Goal: Check status: Check status

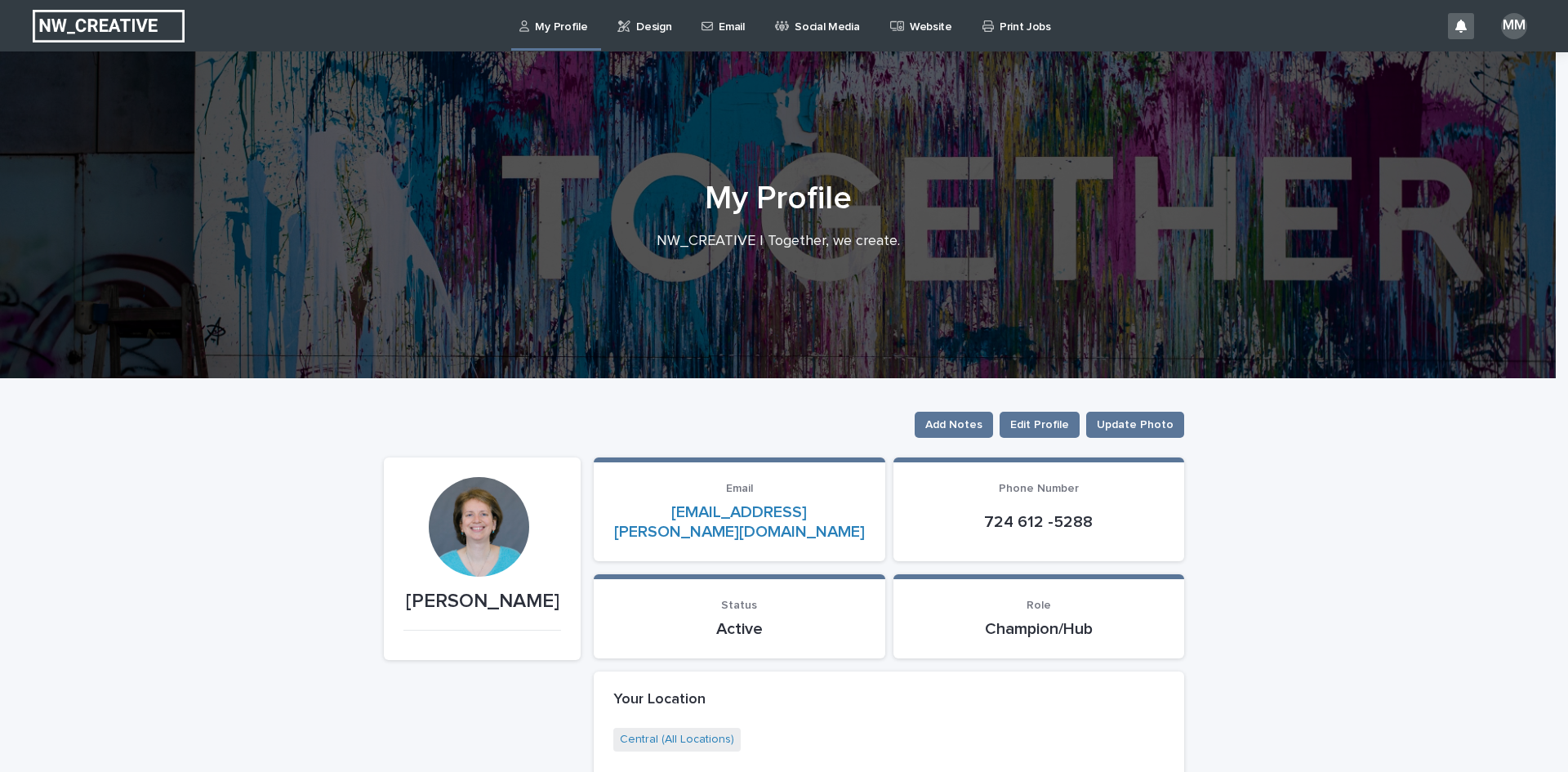
click at [640, 26] on p "Design" at bounding box center [654, 17] width 35 height 34
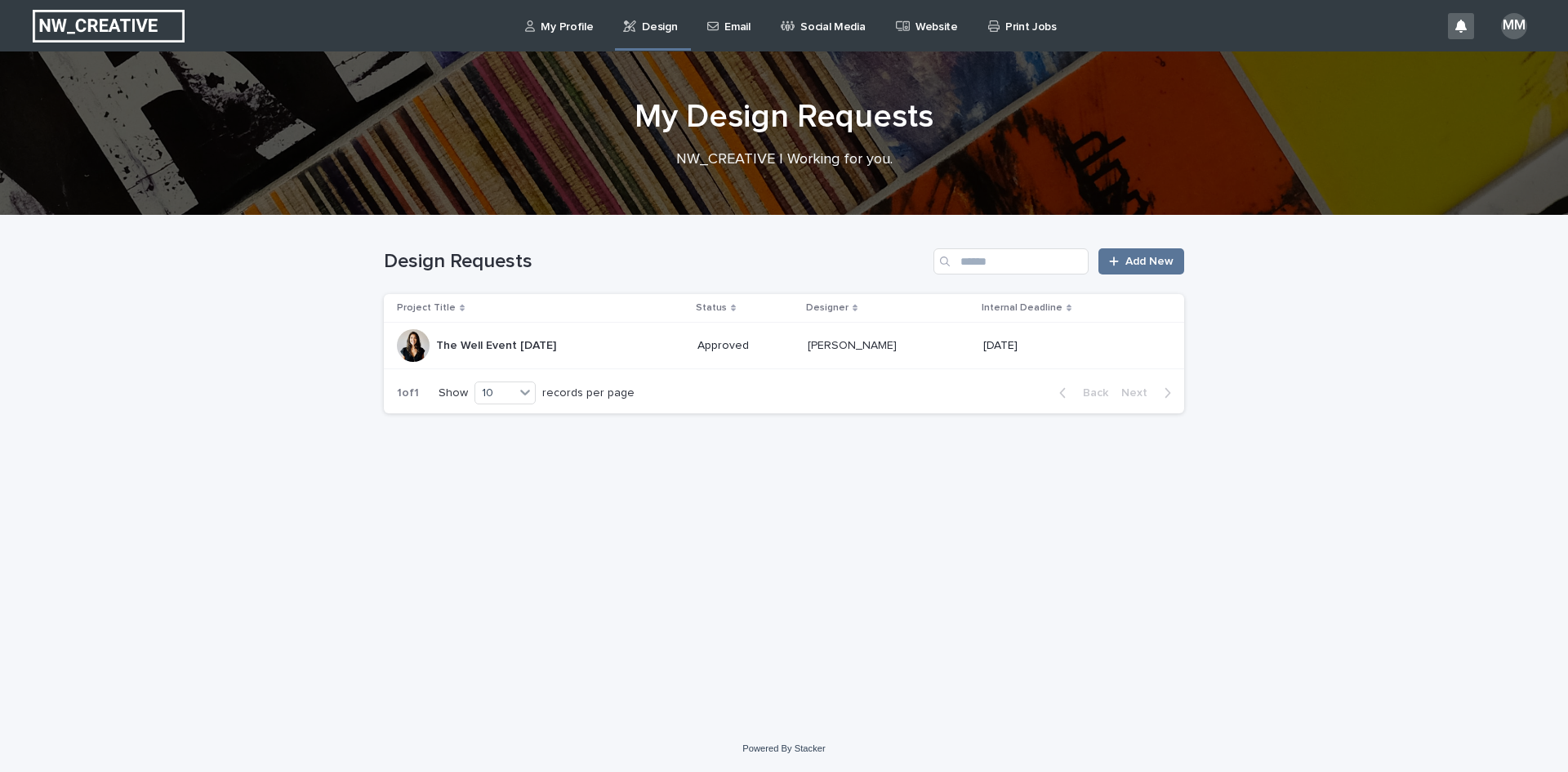
click at [555, 339] on p "The Well Event [DATE]" at bounding box center [498, 345] width 124 height 17
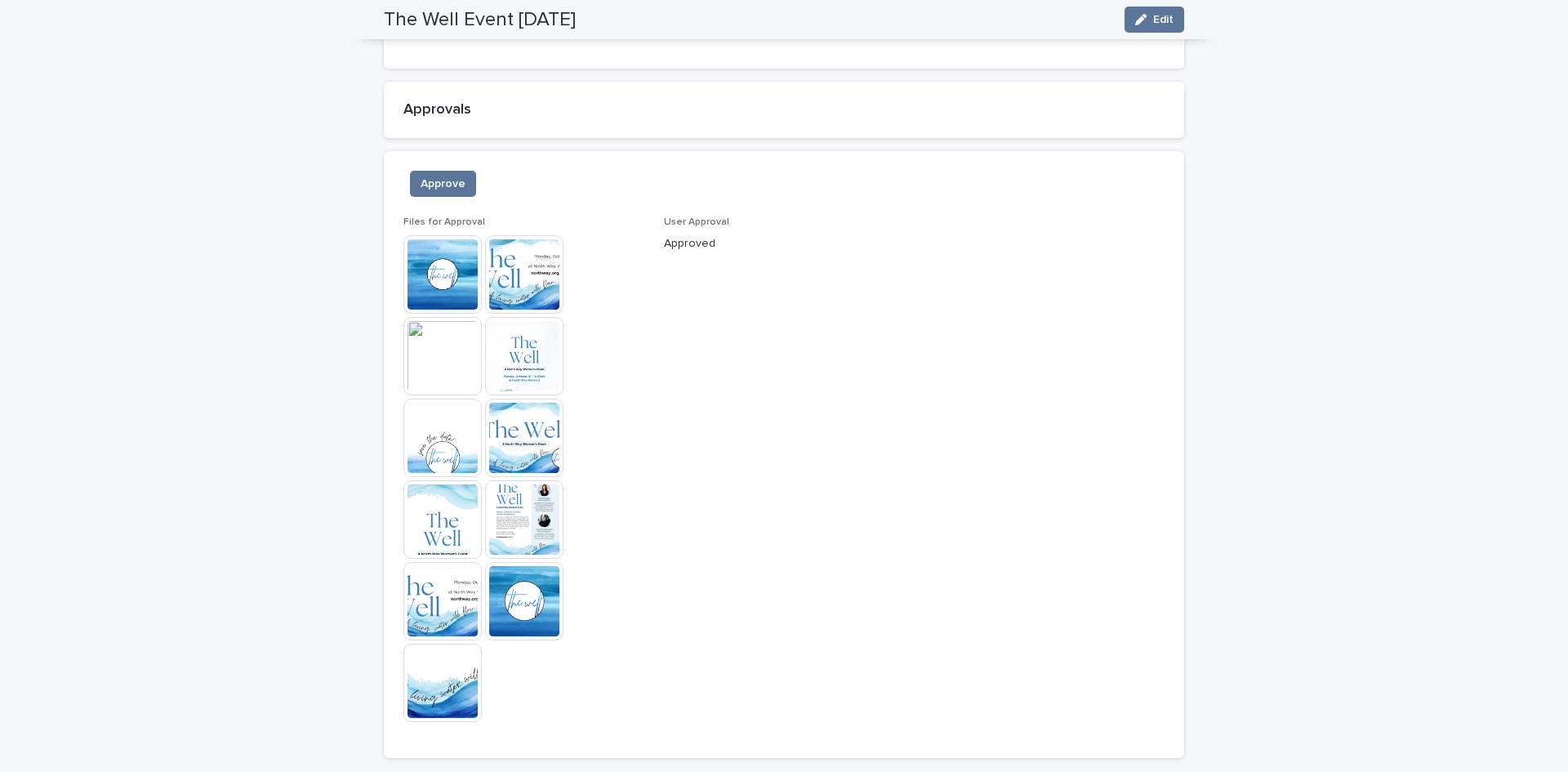
scroll to position [1622, 0]
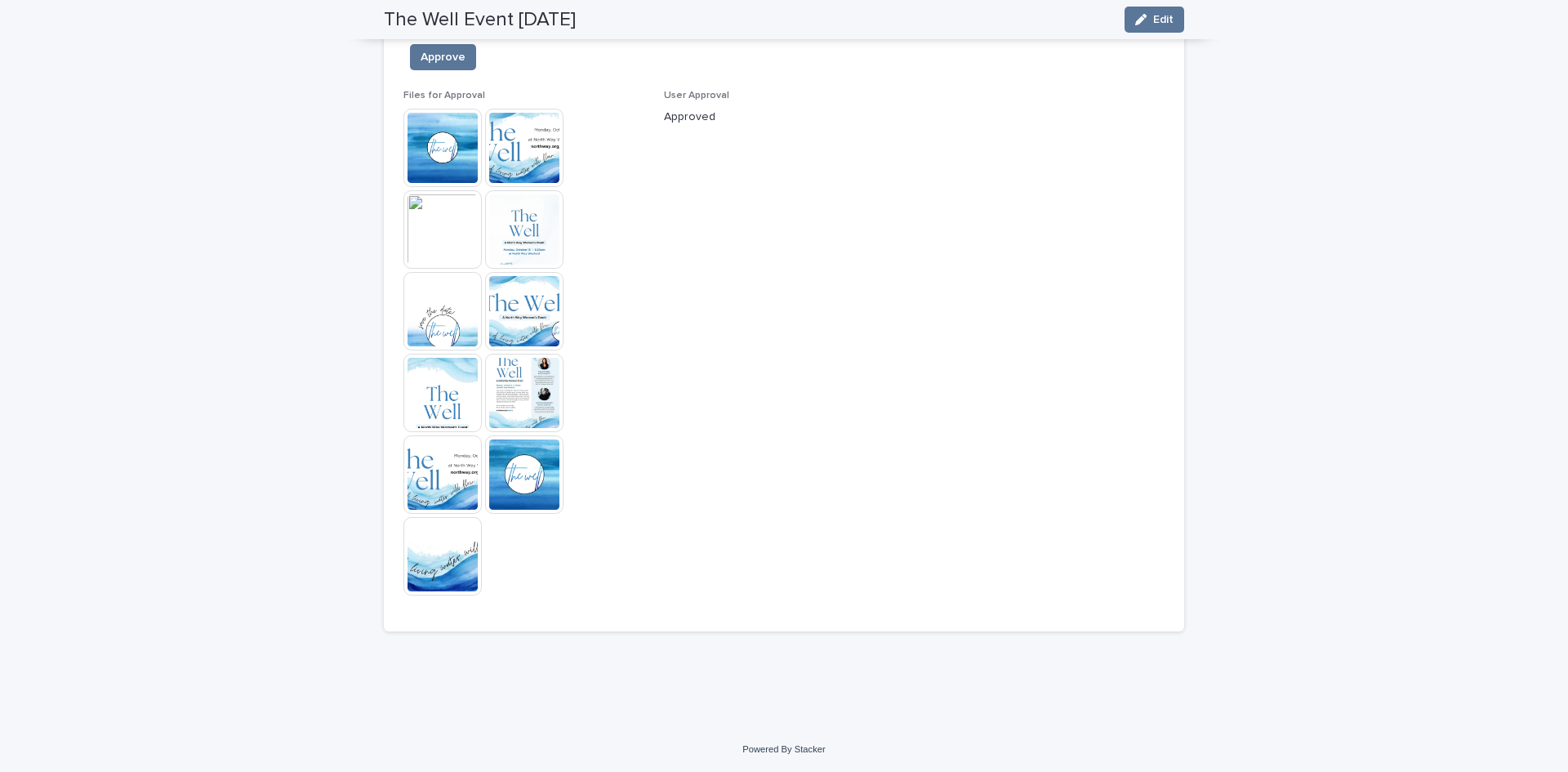
click at [440, 233] on img at bounding box center [442, 229] width 78 height 78
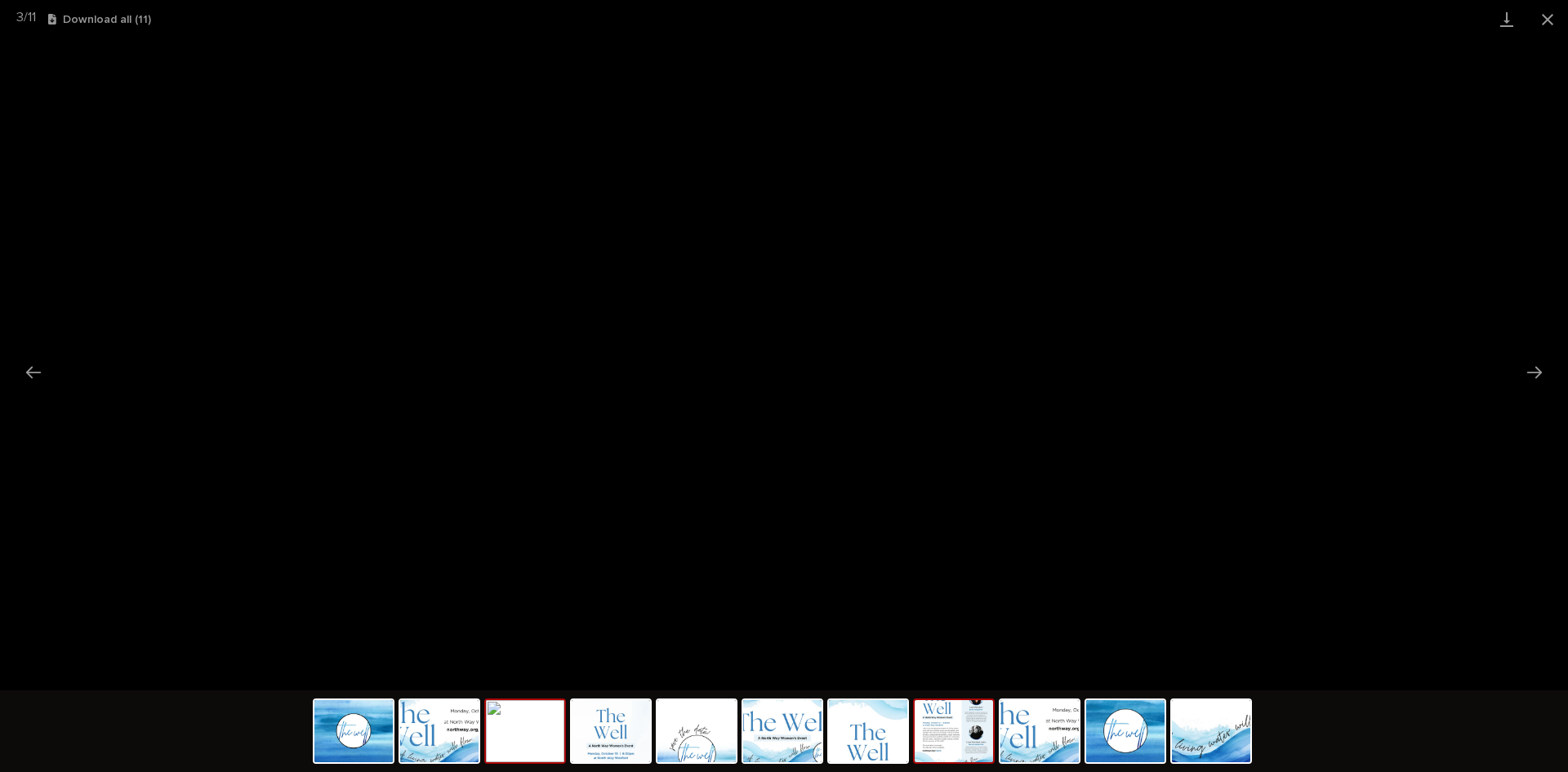
click at [942, 745] on img at bounding box center [953, 731] width 78 height 62
